Goal: Task Accomplishment & Management: Manage account settings

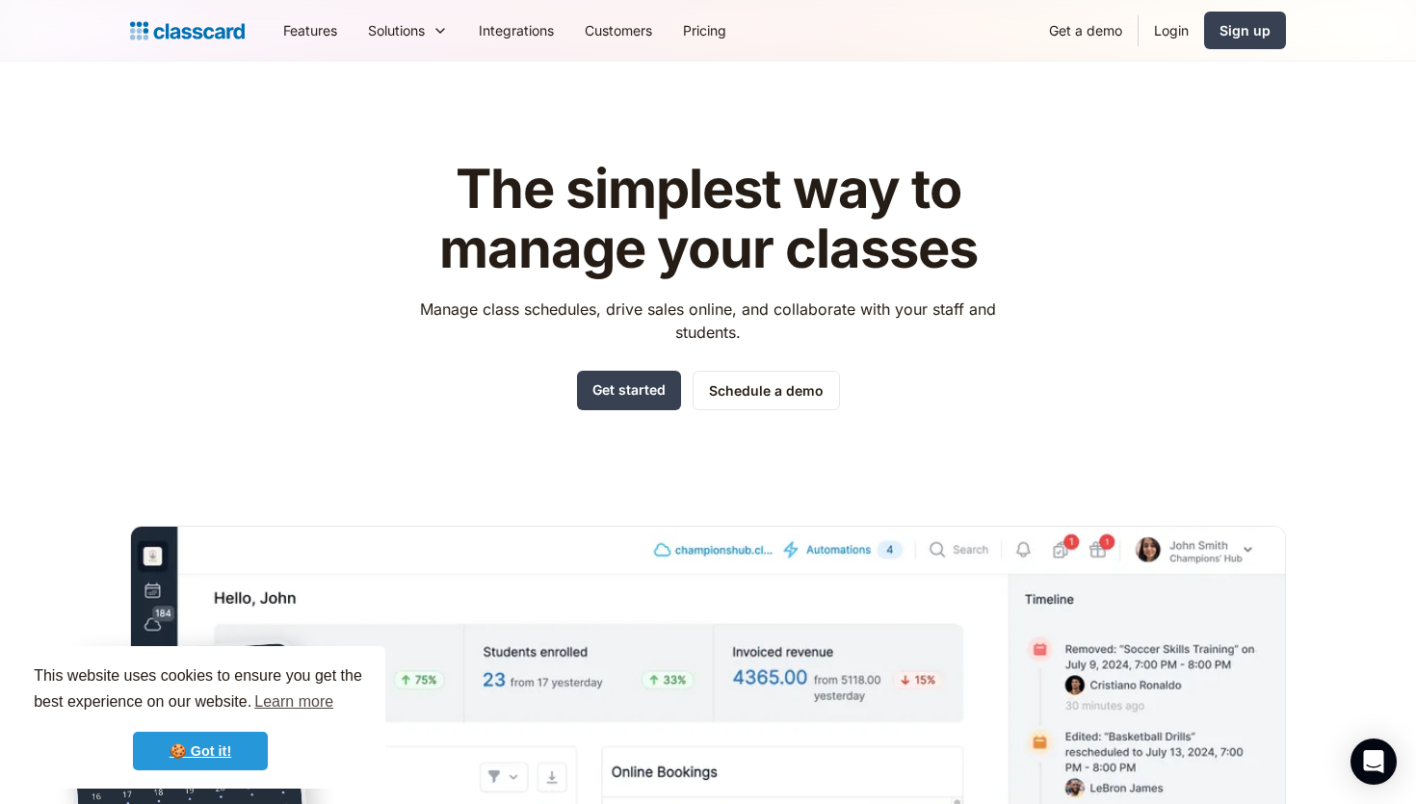
click at [200, 757] on link "🍪 Got it!" at bounding box center [200, 751] width 135 height 39
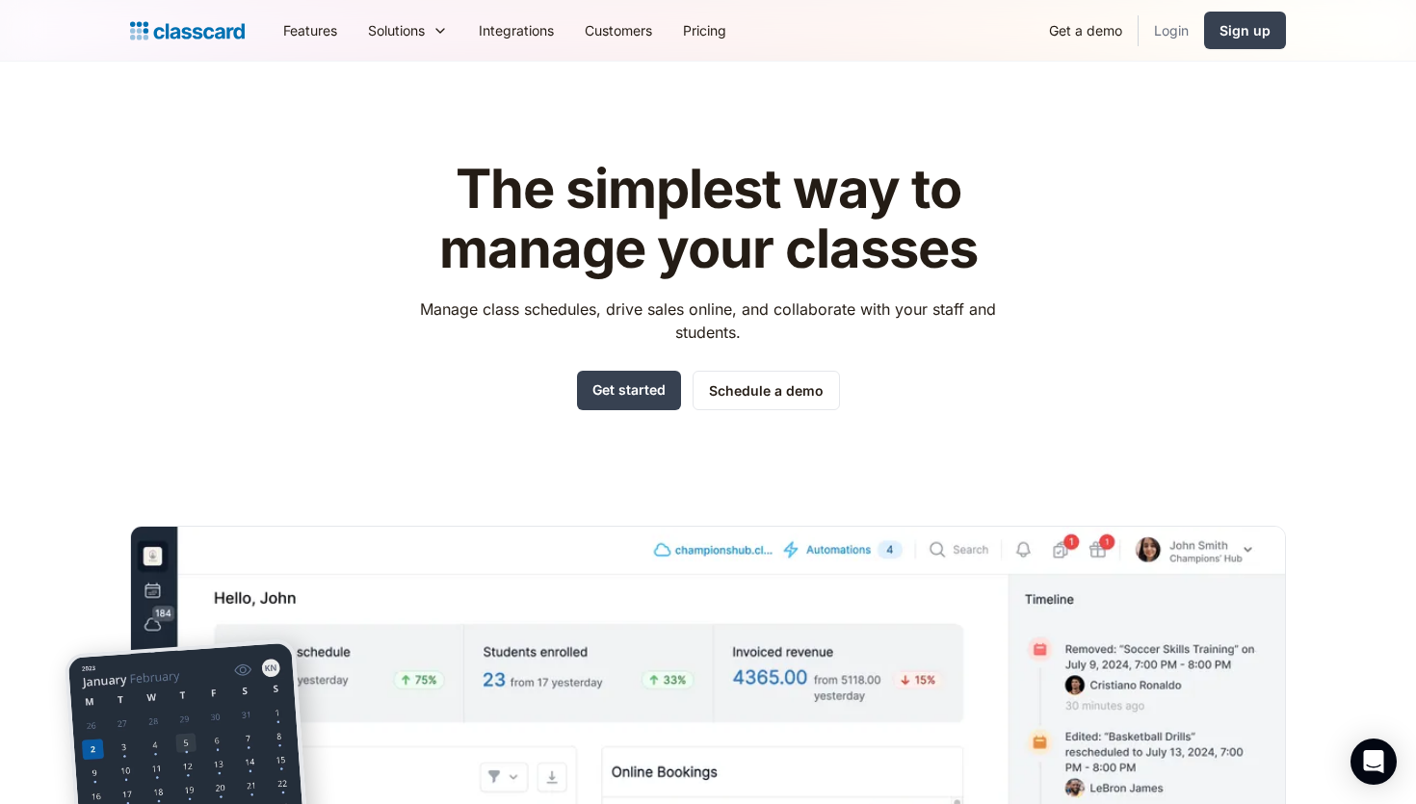
click at [1172, 28] on link "Login" at bounding box center [1170, 30] width 65 height 43
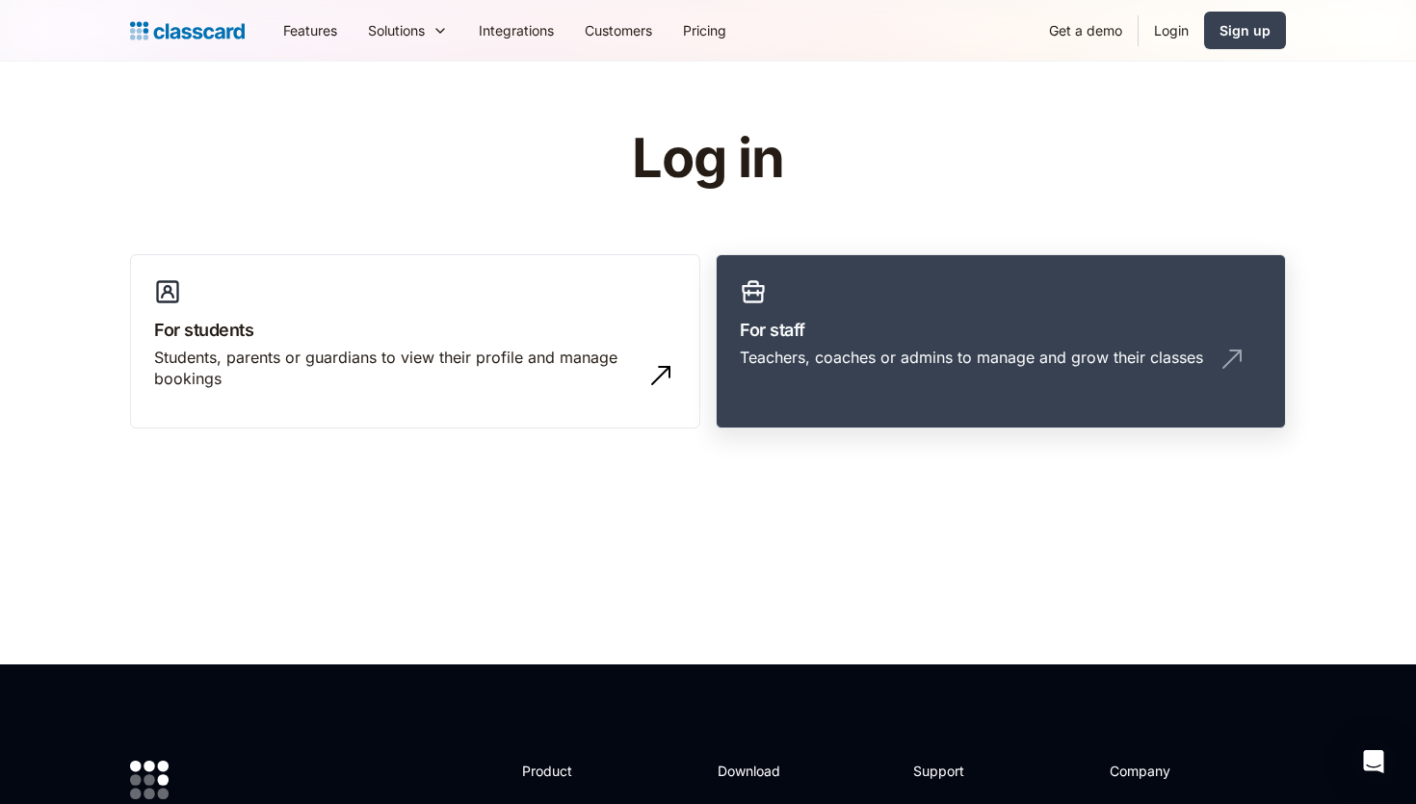
click at [812, 354] on div "Teachers, coaches or admins to manage and grow their classes" at bounding box center [971, 357] width 463 height 21
